Goal: Task Accomplishment & Management: Manage account settings

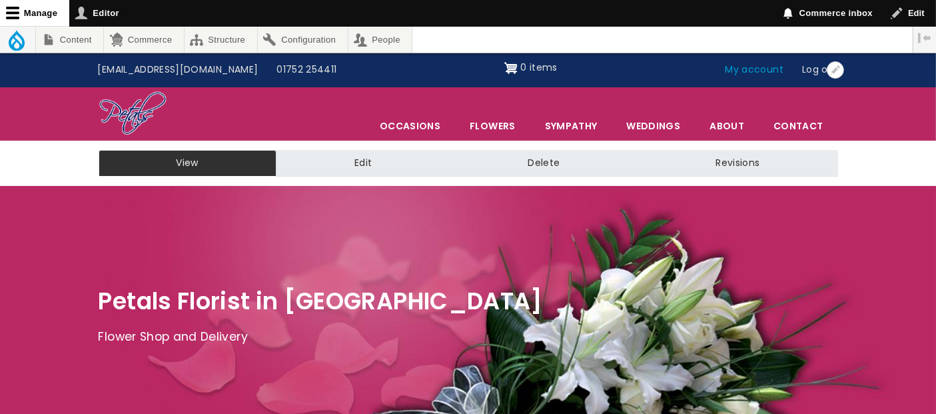
click at [753, 61] on link "My account" at bounding box center [755, 69] width 77 height 25
